Goal: Task Accomplishment & Management: Use online tool/utility

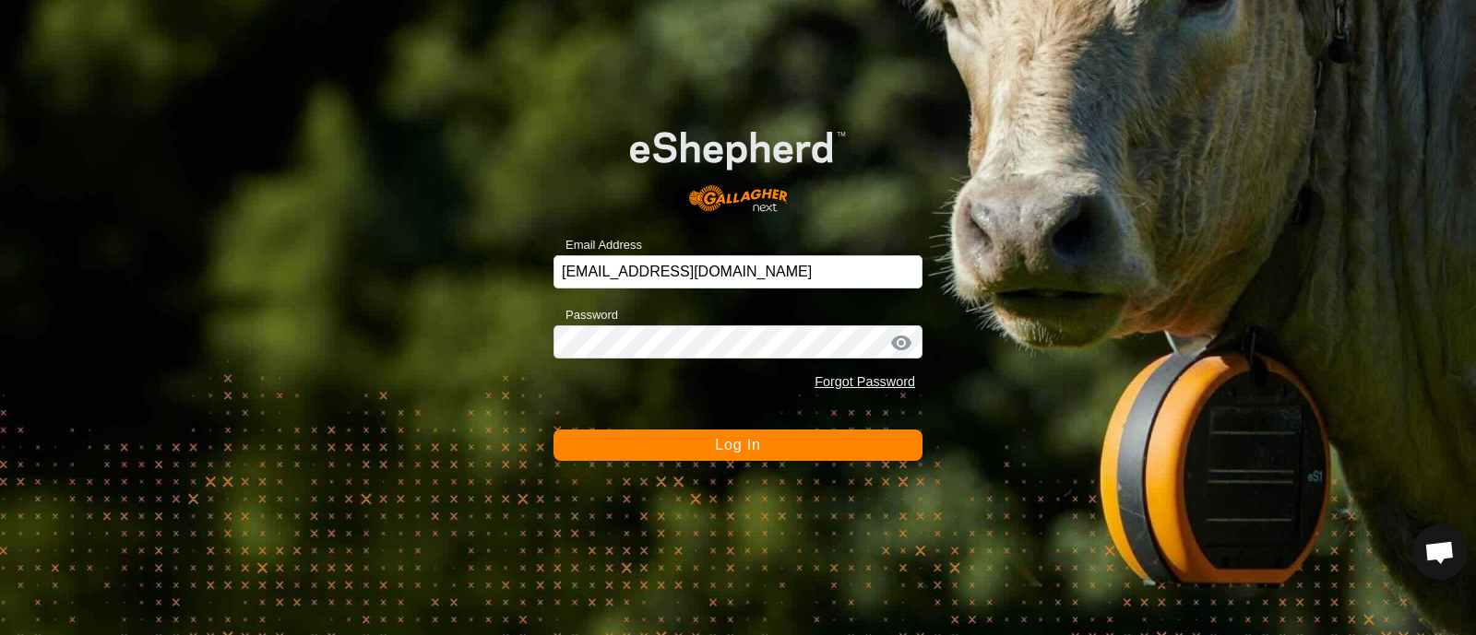
drag, startPoint x: 0, startPoint y: 0, endPoint x: 756, endPoint y: 446, distance: 878.2
click at [756, 446] on span "Log In" at bounding box center [737, 445] width 45 height 16
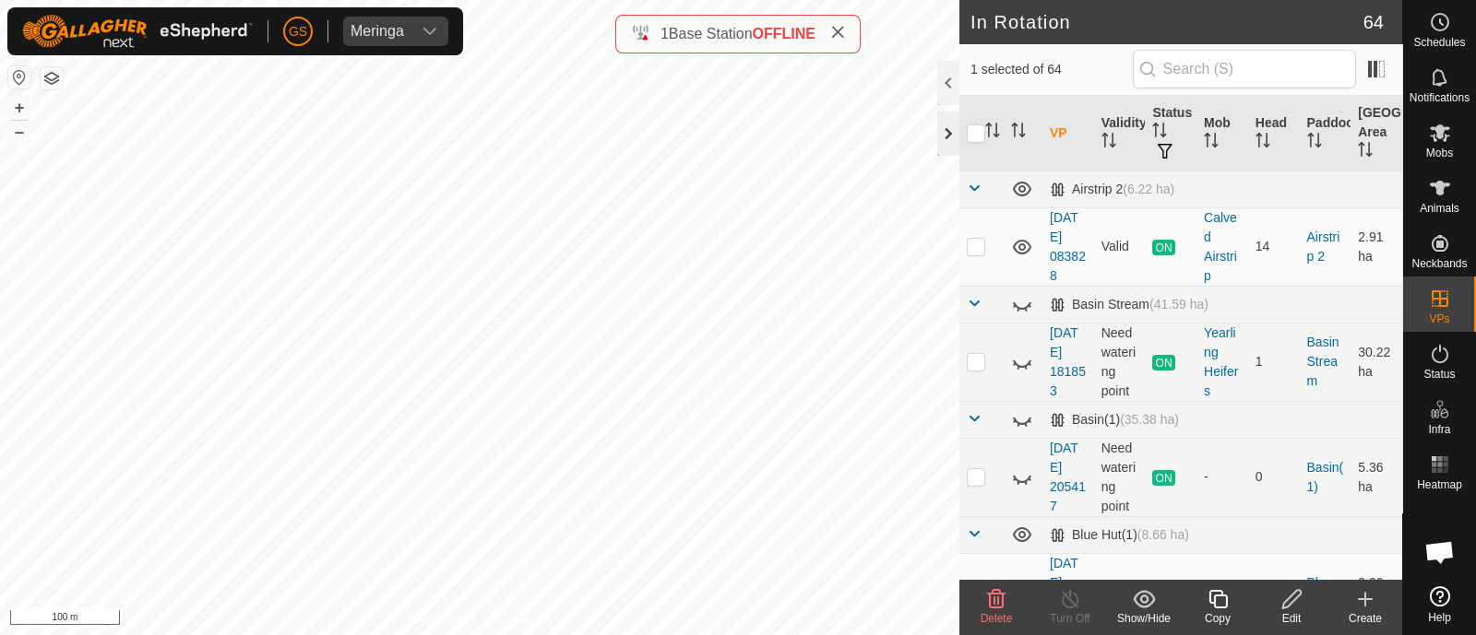
checkbox input "false"
checkbox input "true"
click at [1213, 608] on icon at bounding box center [1217, 599] width 23 height 22
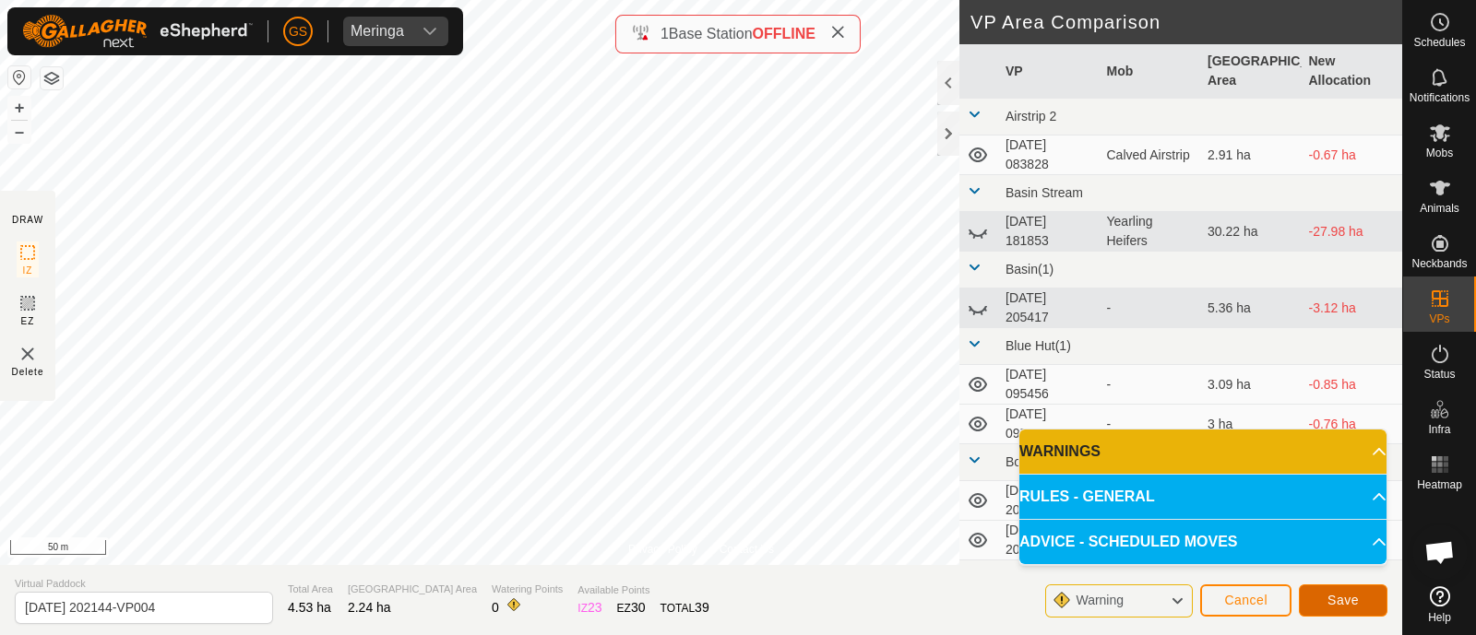
click at [1363, 593] on button "Save" at bounding box center [1343, 601] width 89 height 32
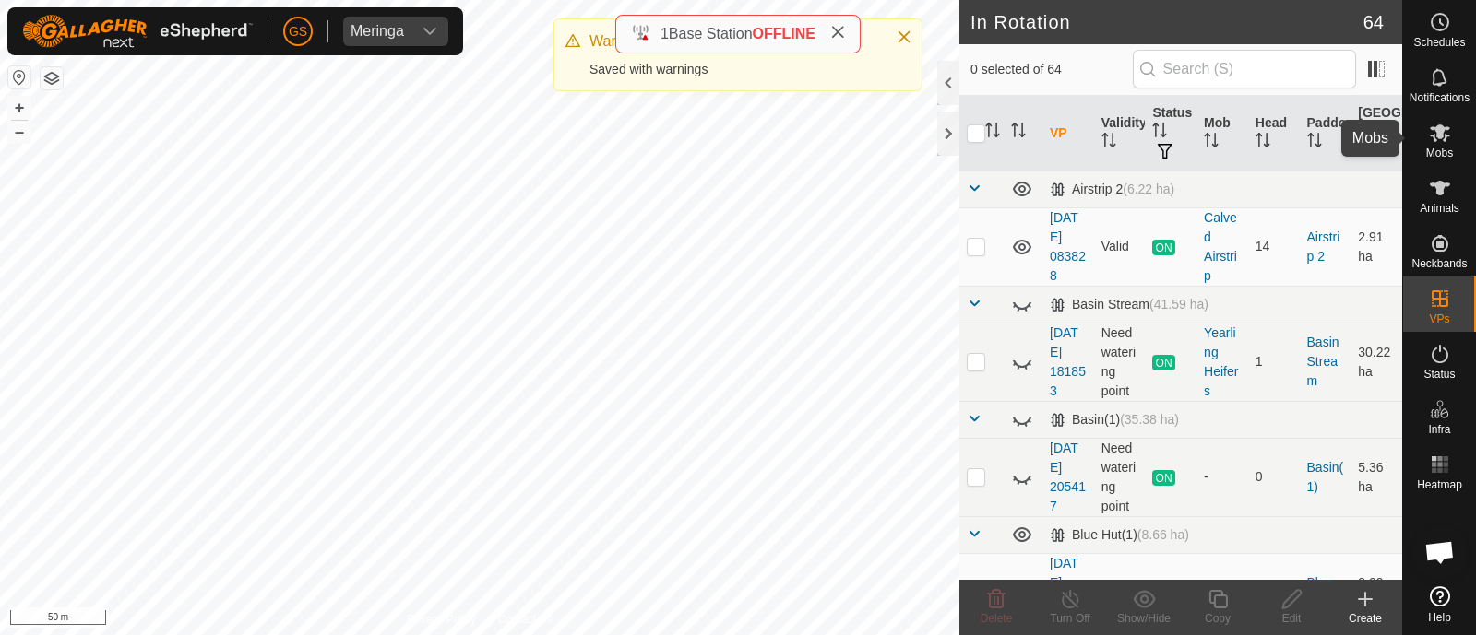
click at [1444, 137] on icon at bounding box center [1440, 134] width 20 height 18
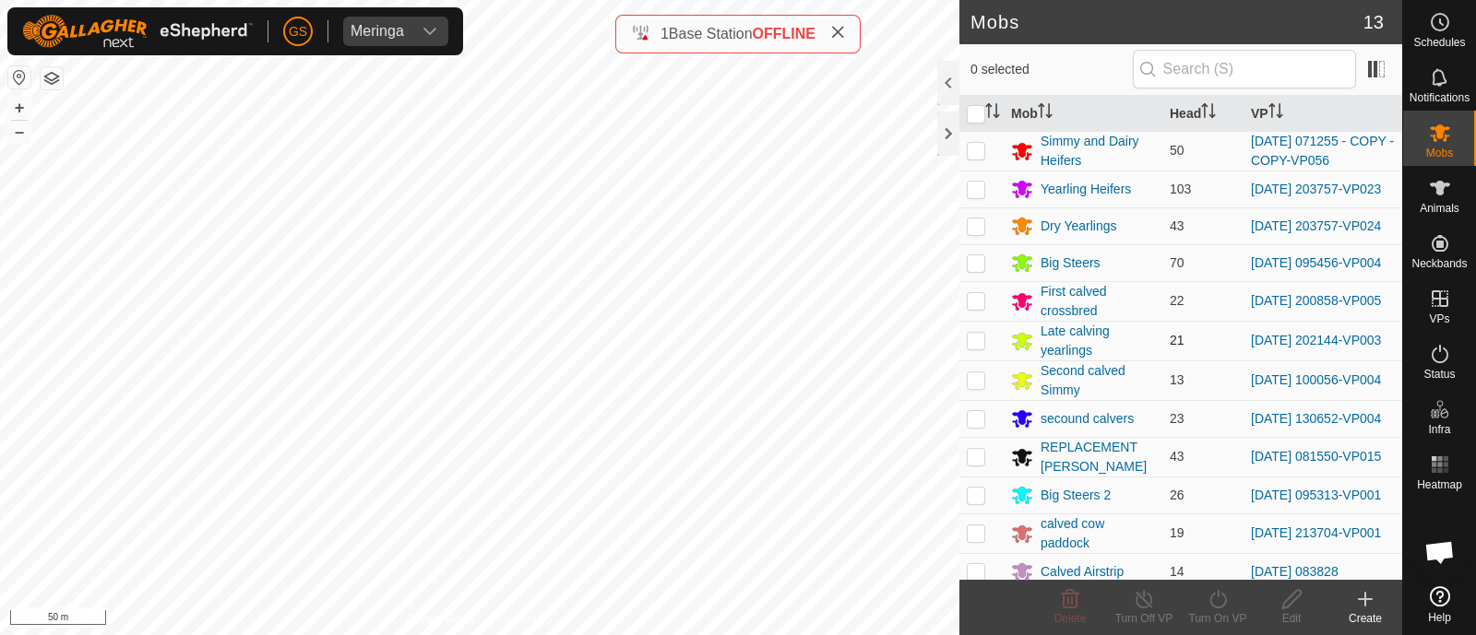
click at [978, 348] on p-checkbox at bounding box center [976, 340] width 18 height 15
checkbox input "true"
click at [1216, 599] on icon at bounding box center [1217, 599] width 23 height 22
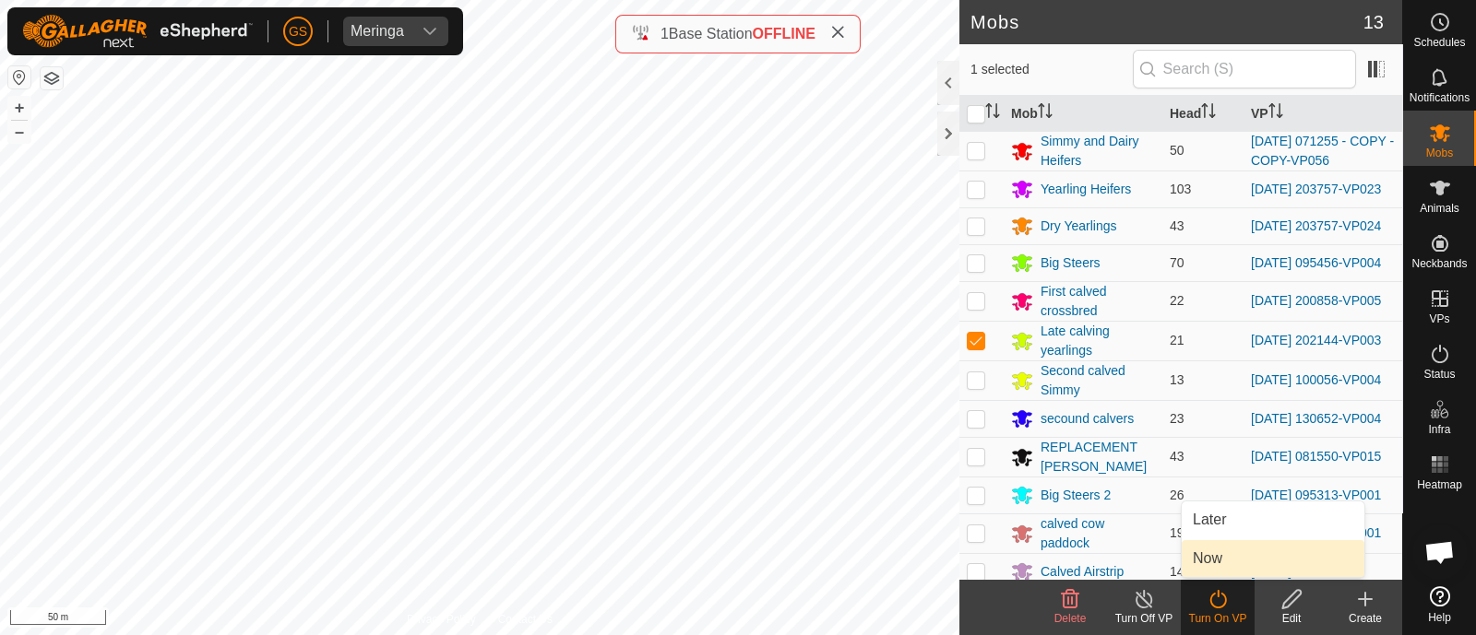
click at [1222, 559] on link "Now" at bounding box center [1272, 558] width 183 height 37
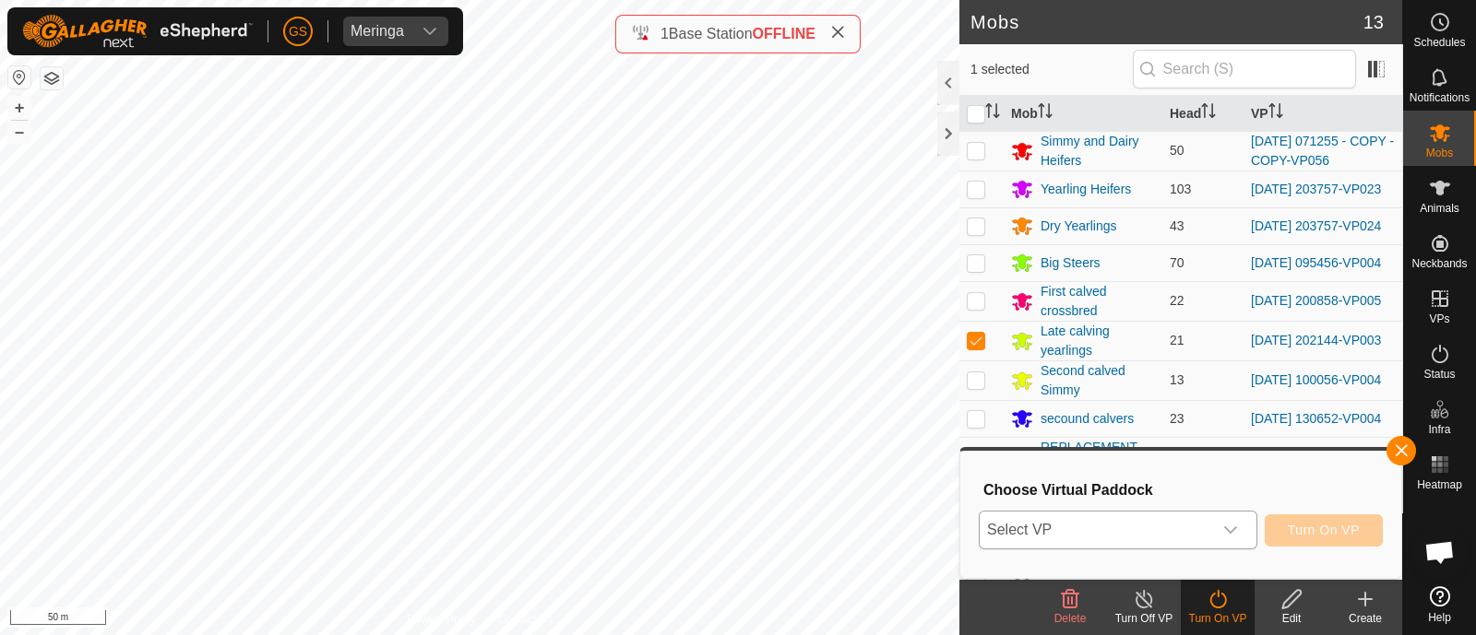
click at [1222, 540] on div "dropdown trigger" at bounding box center [1230, 530] width 37 height 37
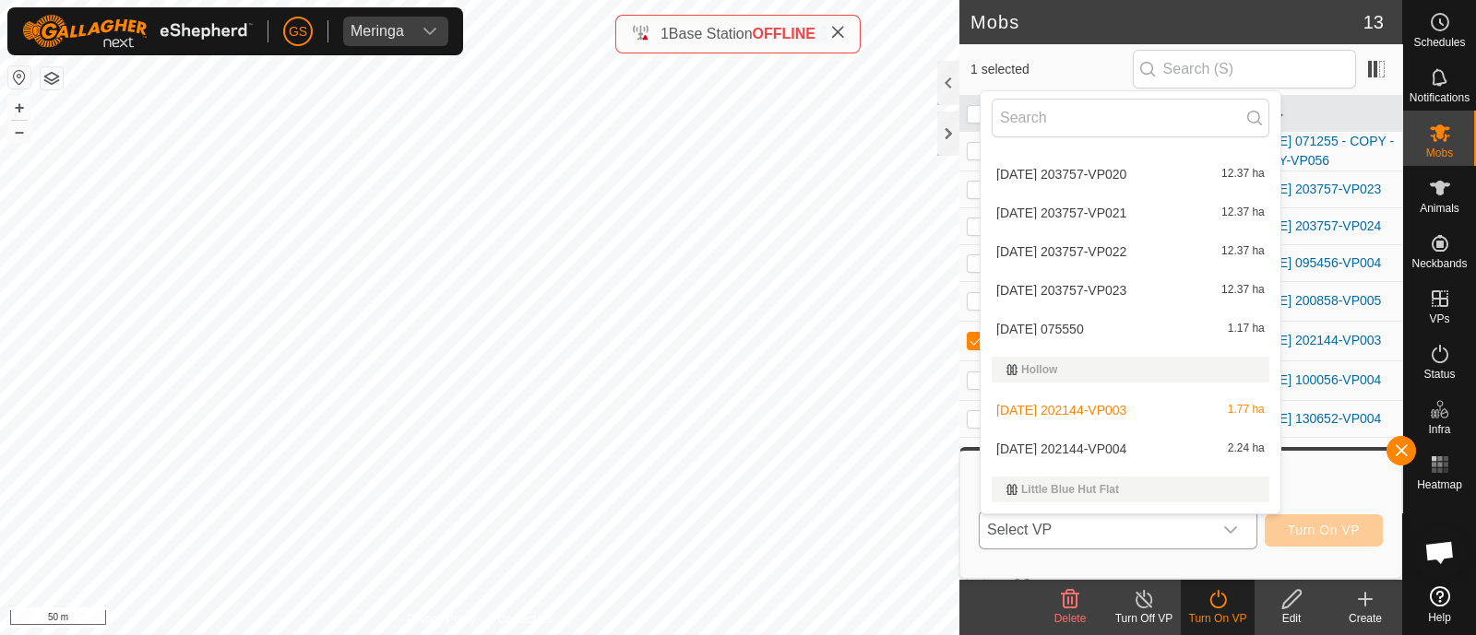
scroll to position [1613, 0]
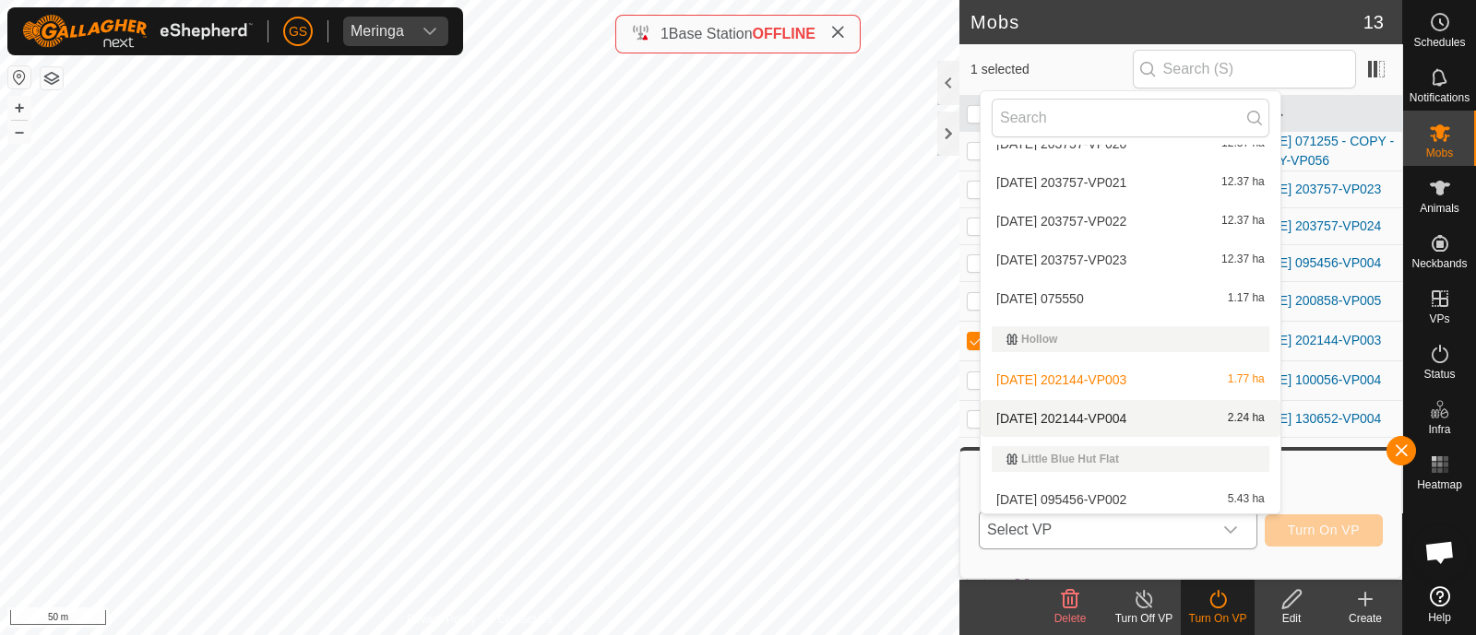
click at [1124, 418] on li "[DATE] 202144-VP004 2.24 ha" at bounding box center [1130, 418] width 300 height 37
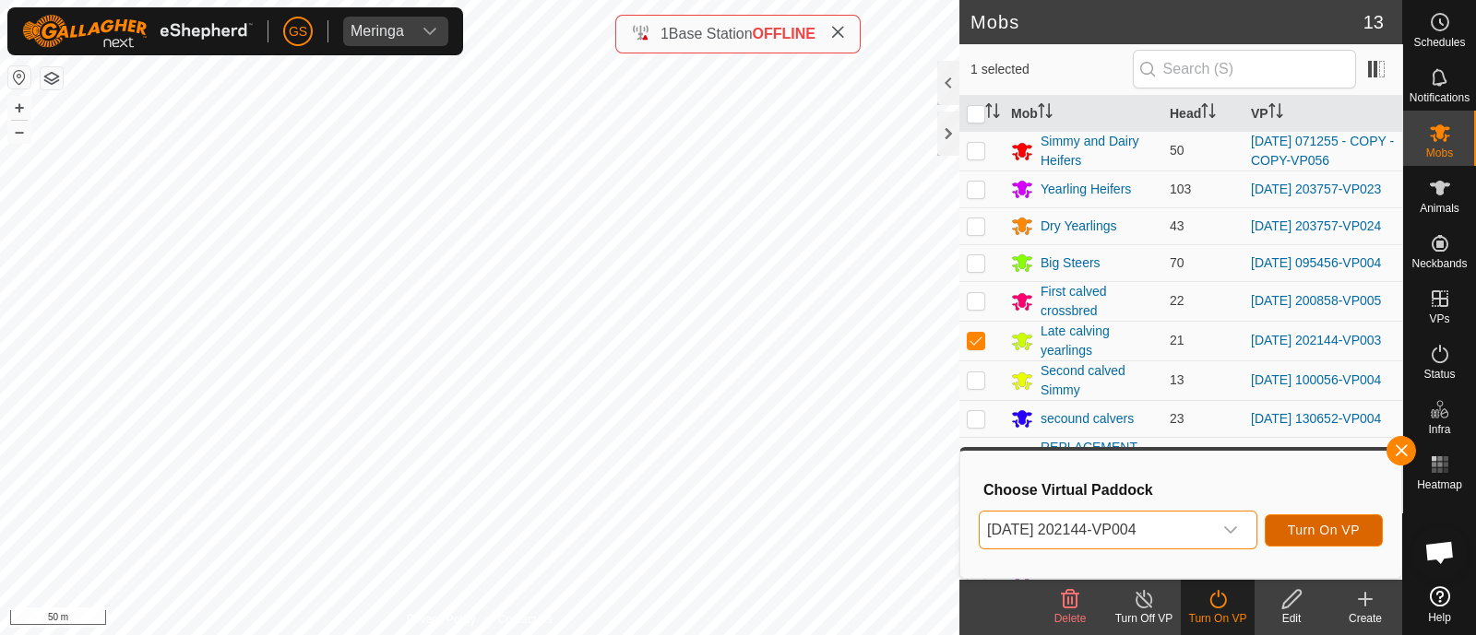
click at [1323, 523] on span "Turn On VP" at bounding box center [1324, 530] width 72 height 15
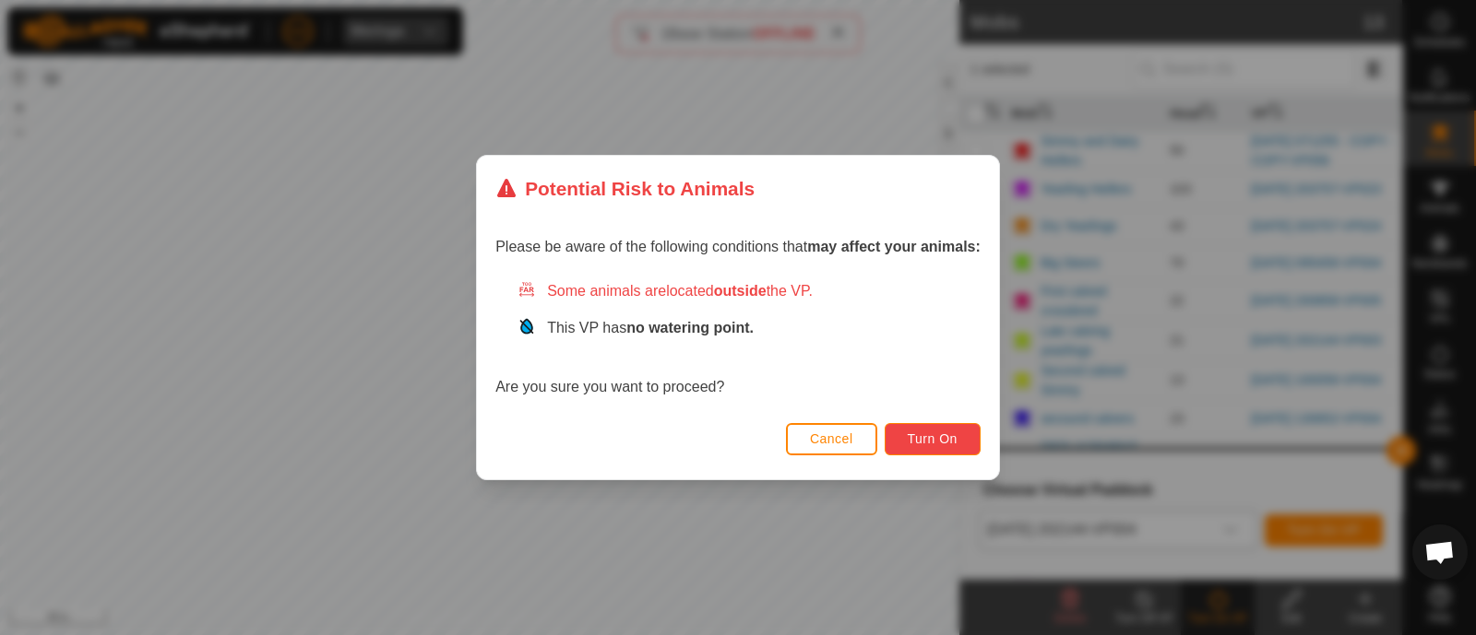
click at [944, 433] on span "Turn On" at bounding box center [933, 439] width 50 height 15
